Goal: Task Accomplishment & Management: Manage account settings

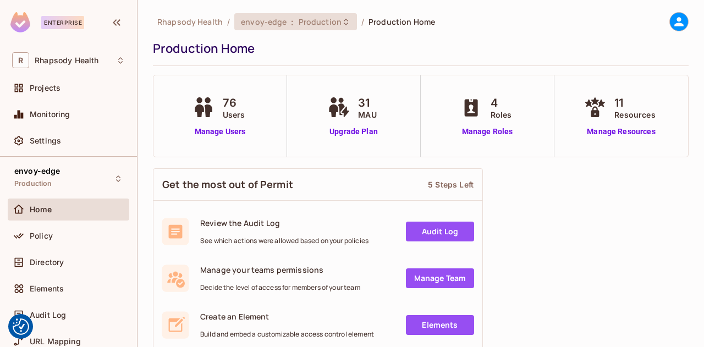
click at [334, 23] on span "Production" at bounding box center [320, 22] width 43 height 10
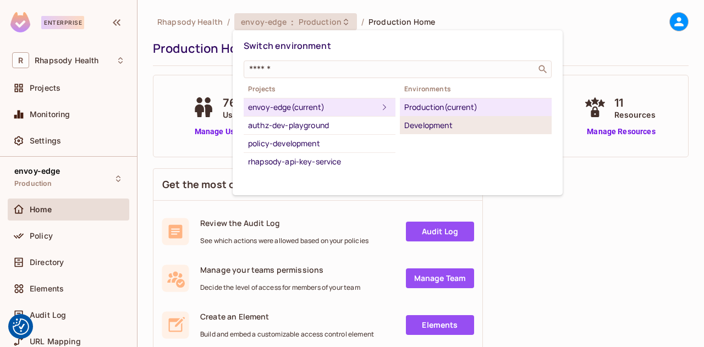
click at [437, 125] on div "Development" at bounding box center [475, 125] width 143 height 13
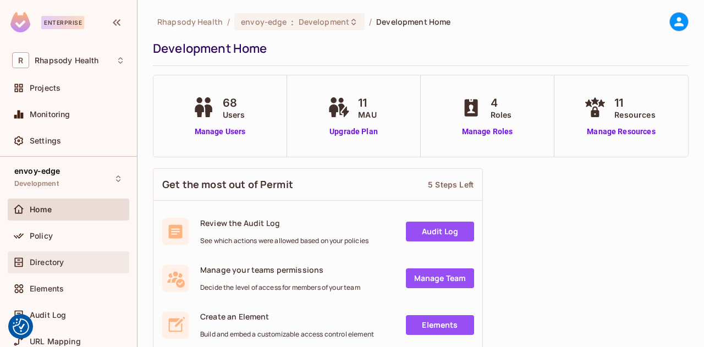
click at [40, 264] on span "Directory" at bounding box center [47, 262] width 34 height 9
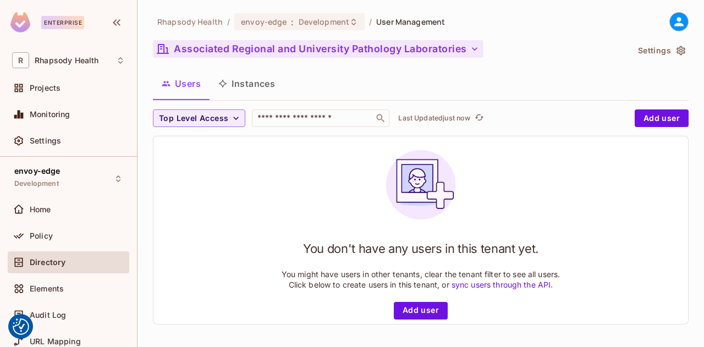
click at [474, 48] on icon "button" at bounding box center [475, 48] width 6 height 3
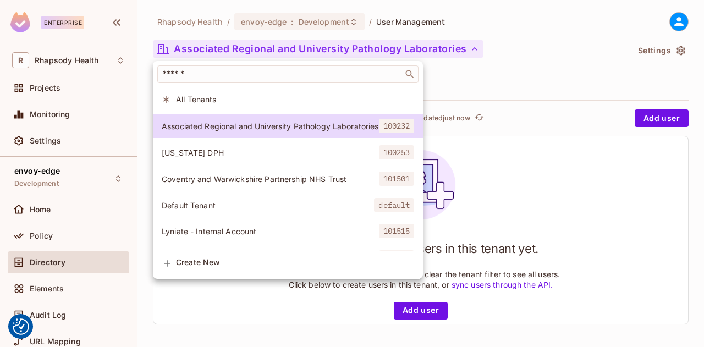
click at [542, 84] on div at bounding box center [352, 173] width 704 height 347
